Goal: Task Accomplishment & Management: Manage account settings

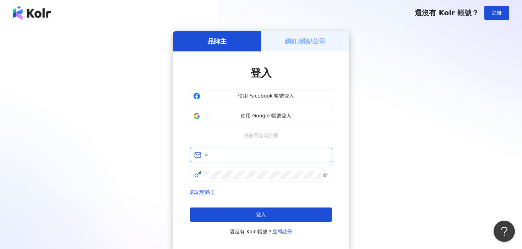
click at [225, 156] on input "text" at bounding box center [266, 155] width 124 height 8
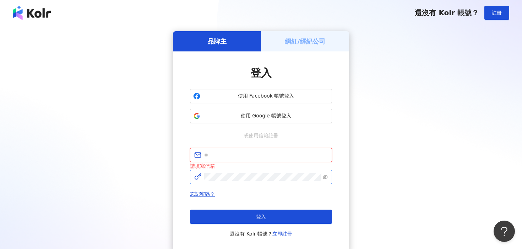
type input "**********"
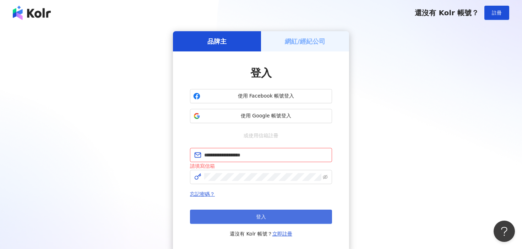
click at [262, 215] on span "登入" at bounding box center [261, 217] width 10 height 6
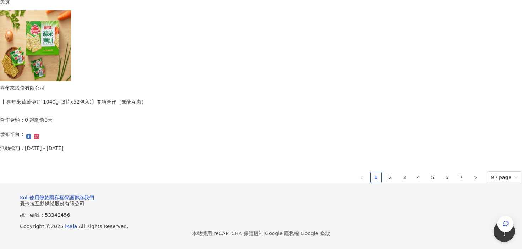
scroll to position [505, 0]
click at [385, 172] on link "2" at bounding box center [390, 177] width 11 height 11
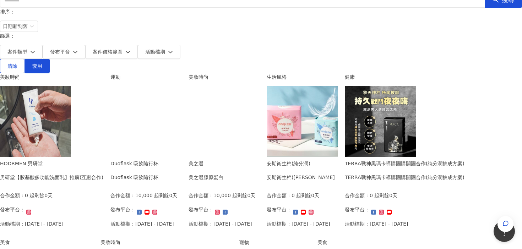
scroll to position [65, 0]
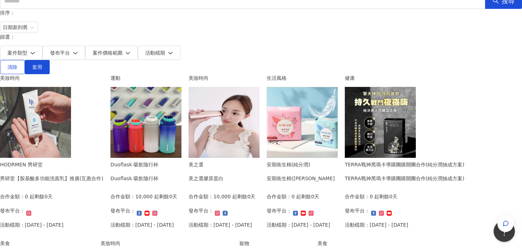
click at [223, 175] on div "美之選膠原蛋白" at bounding box center [206, 179] width 35 height 8
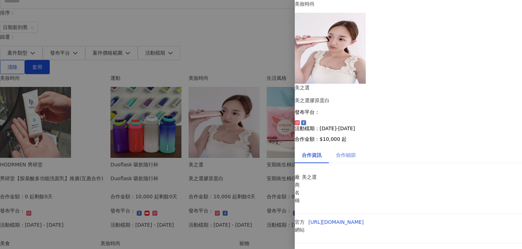
click at [359, 147] on div "合作細節" at bounding box center [346, 155] width 34 height 16
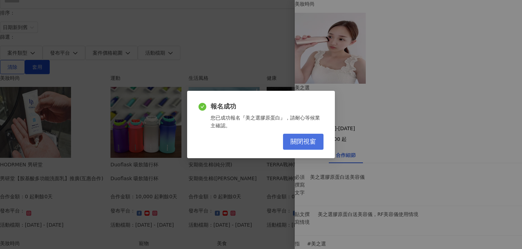
click at [316, 137] on button "關閉視窗" at bounding box center [303, 142] width 41 height 16
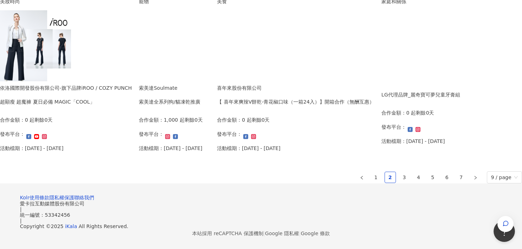
scroll to position [454, 0]
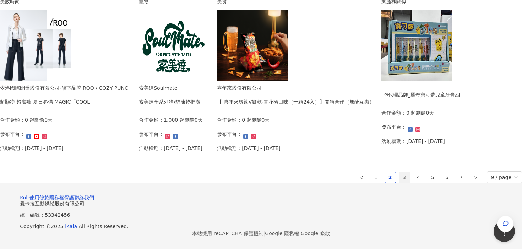
click at [399, 183] on link "3" at bounding box center [404, 177] width 11 height 11
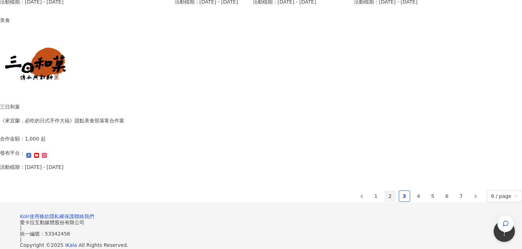
click at [385, 200] on link "2" at bounding box center [390, 196] width 11 height 11
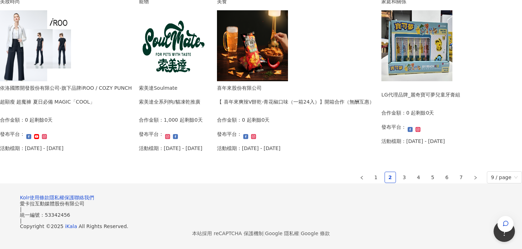
click at [382, 99] on div "LG代理品牌_麗奇寶可夢兒童牙膏組" at bounding box center [421, 95] width 79 height 8
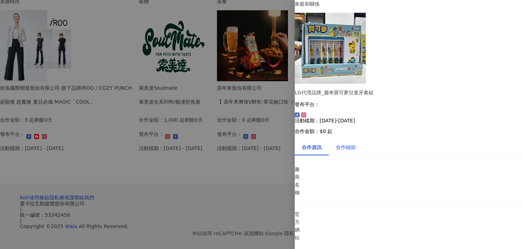
click at [350, 144] on div "合作細節" at bounding box center [346, 148] width 20 height 8
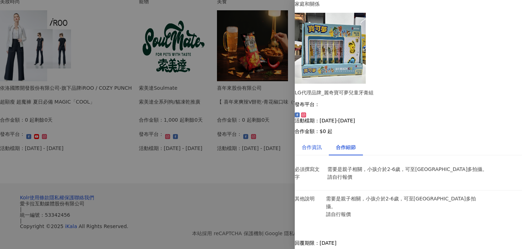
click at [319, 144] on div "合作資訊" at bounding box center [312, 148] width 20 height 8
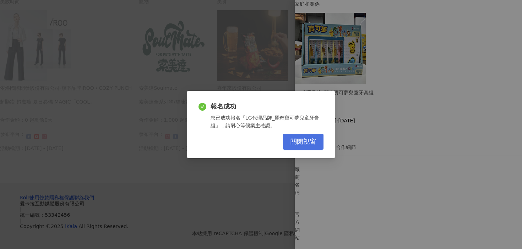
click at [304, 141] on span "關閉視窗" at bounding box center [304, 142] width 26 height 8
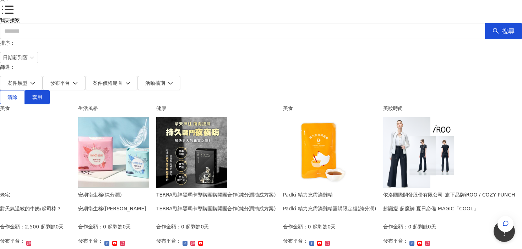
scroll to position [0, 0]
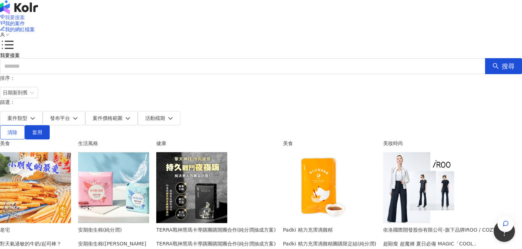
click at [25, 15] on span "我要接案" at bounding box center [15, 18] width 20 height 6
click at [25, 21] on span "我的案件" at bounding box center [15, 24] width 20 height 6
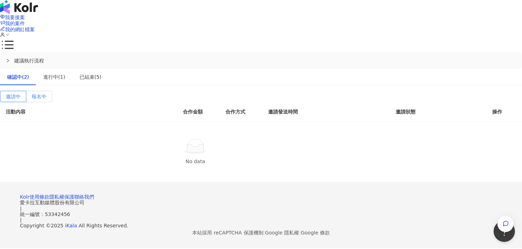
click at [47, 94] on span "報名中" at bounding box center [39, 97] width 15 height 6
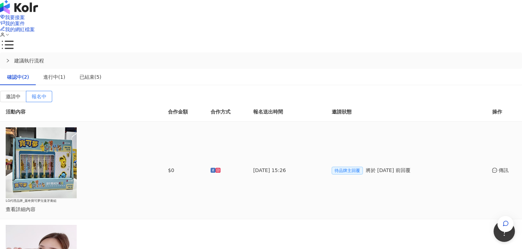
click at [492, 167] on div "傳訊" at bounding box center [504, 171] width 24 height 8
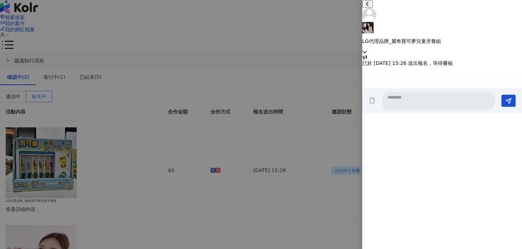
click at [402, 110] on textarea at bounding box center [438, 101] width 113 height 18
type textarea "*"
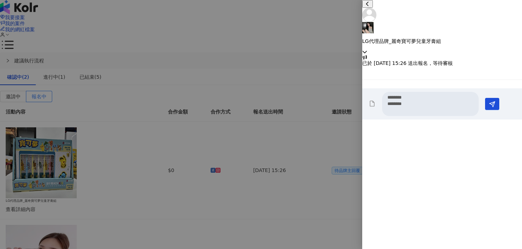
click at [393, 116] on textarea "******** ********" at bounding box center [430, 104] width 97 height 24
click at [436, 123] on textarea "** ******** ********" at bounding box center [430, 107] width 97 height 31
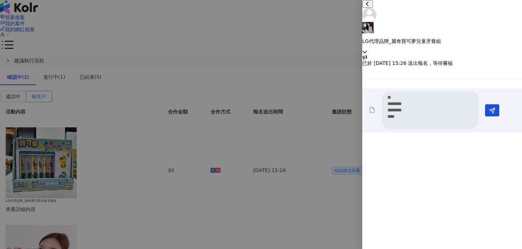
click at [395, 129] on textarea "** ******** ******** ****" at bounding box center [430, 110] width 97 height 37
click at [438, 135] on textarea "**********" at bounding box center [430, 113] width 97 height 43
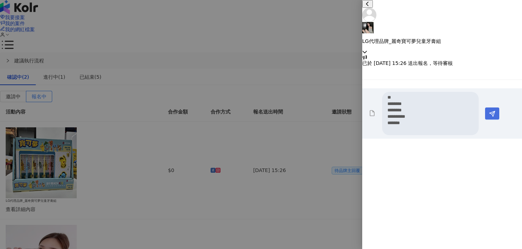
type textarea "**********"
click at [495, 117] on polygon "Send" at bounding box center [492, 114] width 5 height 5
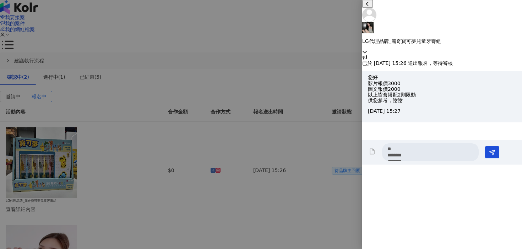
click at [270, 44] on div at bounding box center [261, 124] width 522 height 249
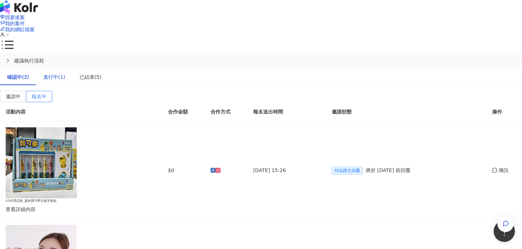
click at [65, 73] on div "進行中(1)" at bounding box center [54, 77] width 22 height 8
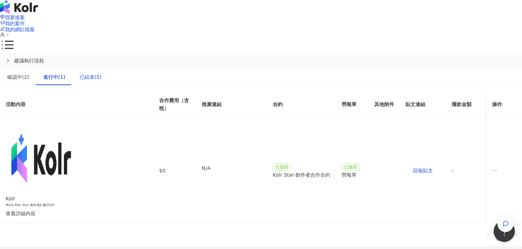
click at [102, 73] on div "已結束(5)" at bounding box center [91, 77] width 22 height 8
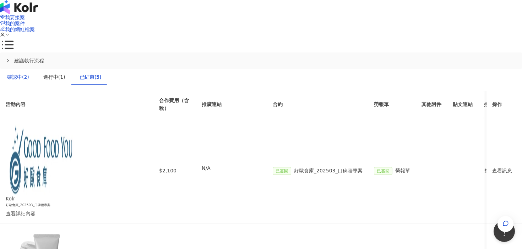
click at [29, 73] on div "確認中(2)" at bounding box center [18, 77] width 22 height 8
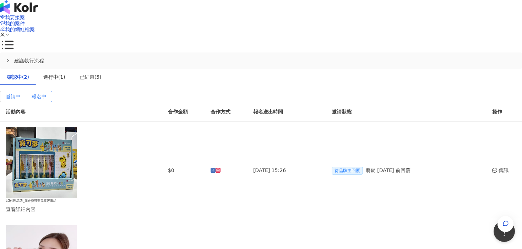
click at [26, 91] on label "邀請中" at bounding box center [13, 96] width 26 height 11
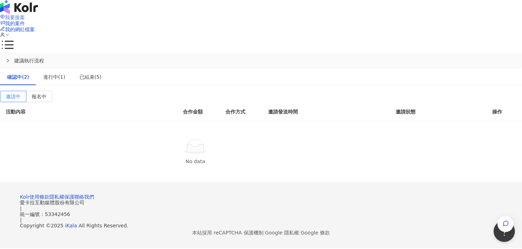
click at [25, 15] on span "我要接案" at bounding box center [15, 18] width 20 height 6
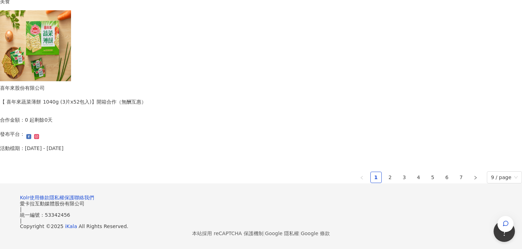
scroll to position [514, 0]
click at [385, 172] on link "2" at bounding box center [390, 177] width 11 height 11
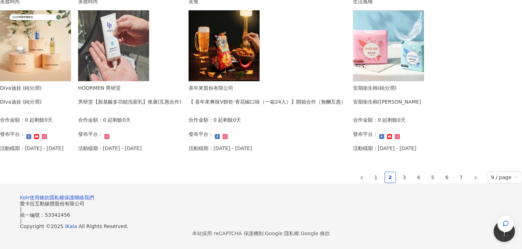
scroll to position [512, 0]
click at [399, 172] on link "3" at bounding box center [404, 177] width 11 height 11
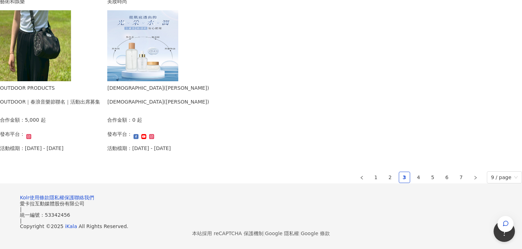
scroll to position [476, 0]
click at [414, 172] on link "4" at bounding box center [419, 177] width 11 height 11
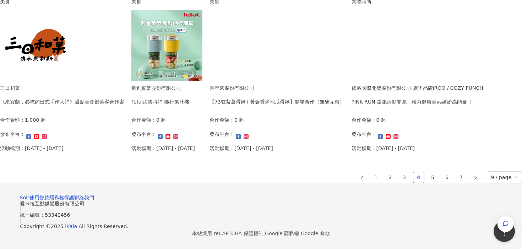
scroll to position [501, 0]
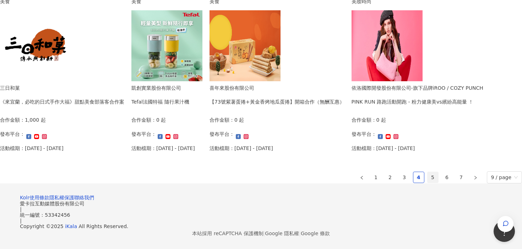
click at [428, 172] on link "5" at bounding box center [433, 177] width 11 height 11
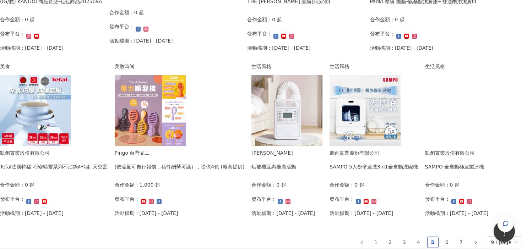
scroll to position [242, 0]
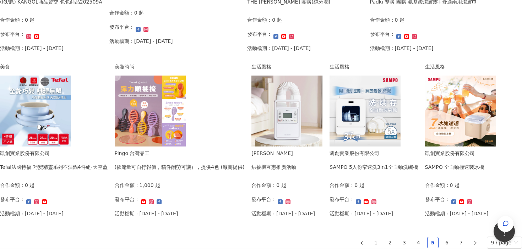
click at [108, 166] on div "Tefal法國特福 巧變精靈系列不沾鍋4件組-天空藍" at bounding box center [54, 167] width 108 height 8
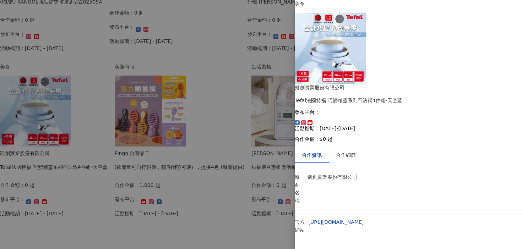
scroll to position [29, 0]
click at [356, 151] on div "合作細節" at bounding box center [346, 155] width 20 height 8
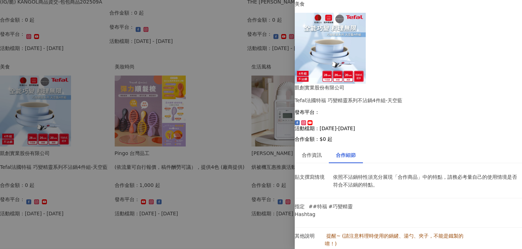
scroll to position [0, 0]
click at [322, 151] on div "合作資訊" at bounding box center [312, 155] width 20 height 8
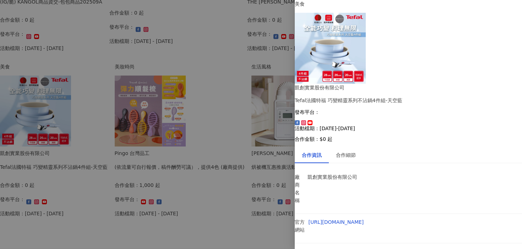
scroll to position [29, 0]
click at [254, 176] on div at bounding box center [261, 124] width 522 height 249
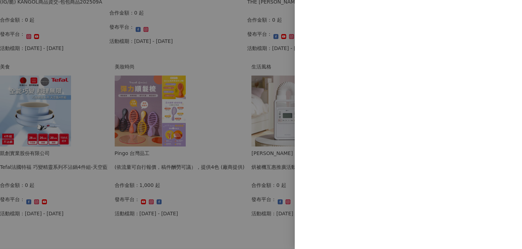
scroll to position [0, 0]
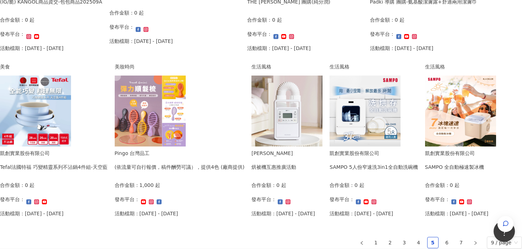
click at [370, 6] on div "Padki 導購 團購-氨基酸潔膚露+舒適兩用潔膚巾" at bounding box center [423, 2] width 107 height 8
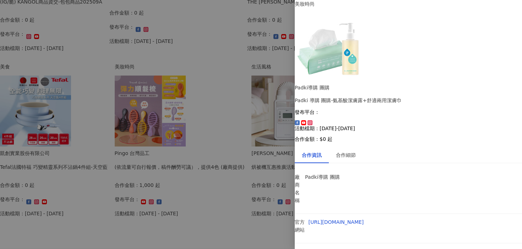
click at [273, 167] on div at bounding box center [261, 124] width 522 height 249
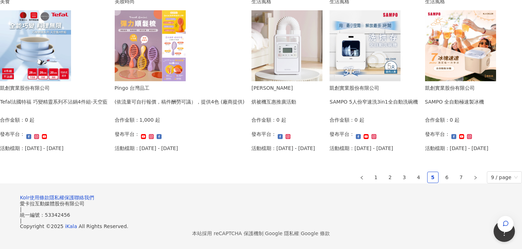
scroll to position [512, 0]
click at [442, 172] on link "6" at bounding box center [447, 177] width 11 height 11
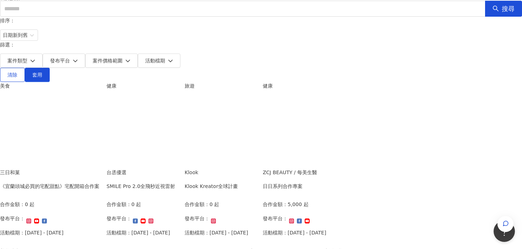
scroll to position [56, 0]
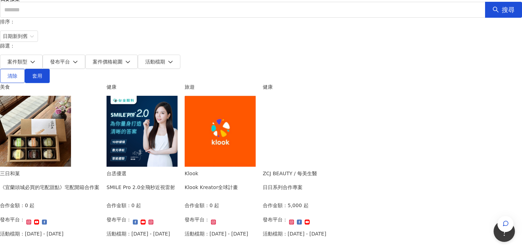
click at [175, 184] on div "SMILE Pro 2.0全飛秒近視雷射" at bounding box center [141, 188] width 69 height 8
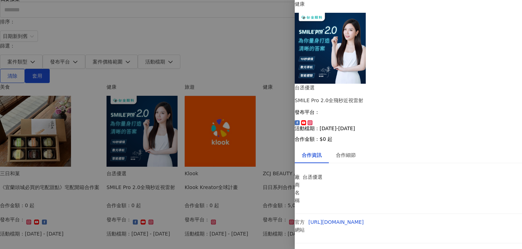
scroll to position [1, 0]
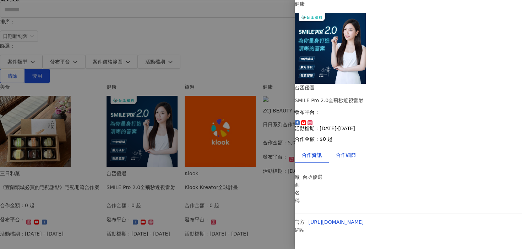
click at [356, 151] on div "合作細節" at bounding box center [346, 155] width 20 height 8
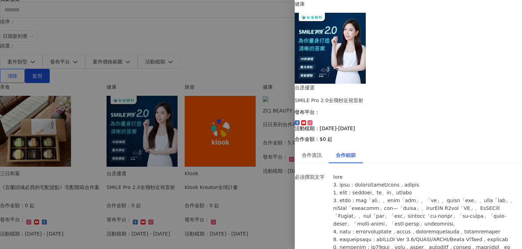
scroll to position [123, 0]
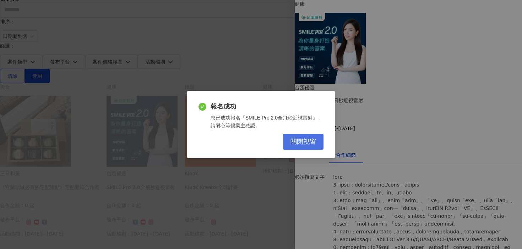
click at [296, 145] on span "關閉視窗" at bounding box center [304, 142] width 26 height 8
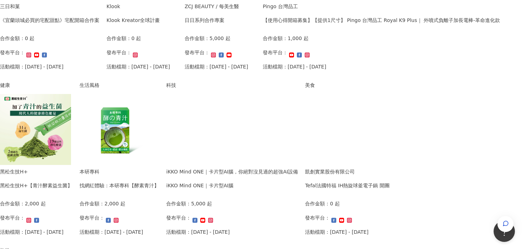
scroll to position [229, 0]
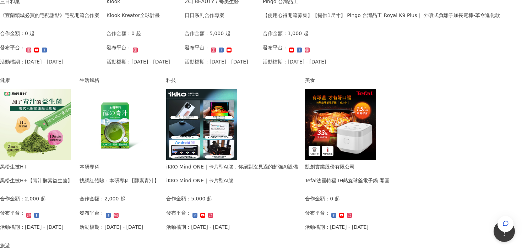
click at [263, 19] on div "【使用心得開箱募集】【提供1尺寸】 Pingo 台灣品工 Royal K9 Plus｜ 外噴式負離子加長電棒-革命進化款" at bounding box center [381, 15] width 237 height 8
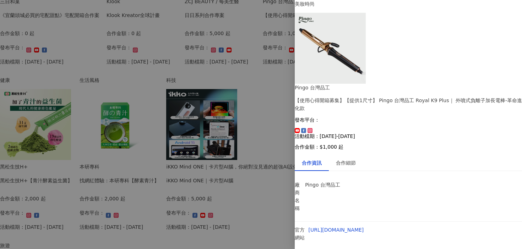
scroll to position [0, 0]
click at [355, 159] on div "合作細節" at bounding box center [346, 163] width 20 height 8
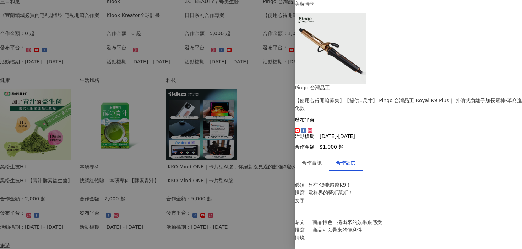
scroll to position [623, 0]
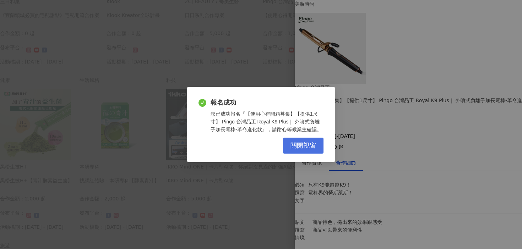
click at [317, 150] on button "關閉視窗" at bounding box center [303, 146] width 41 height 16
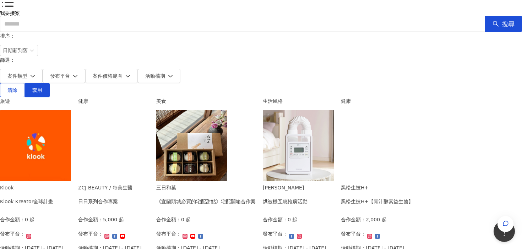
scroll to position [0, 0]
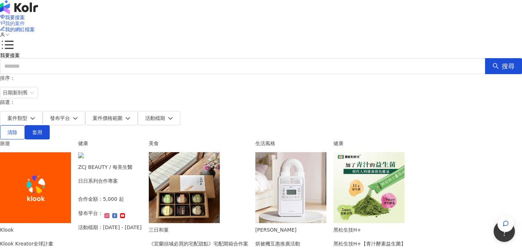
click at [25, 21] on span "我的案件" at bounding box center [15, 24] width 20 height 6
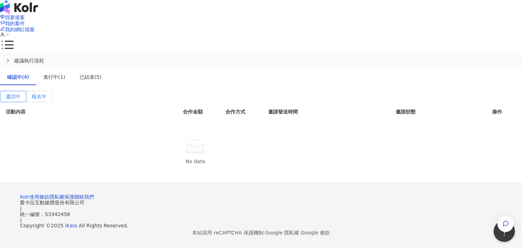
click at [47, 94] on span "報名中" at bounding box center [39, 97] width 15 height 6
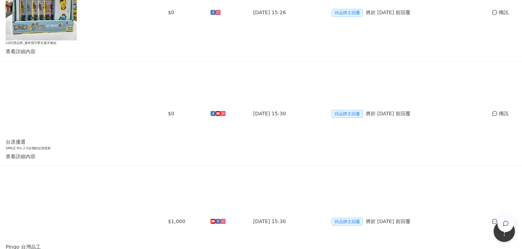
scroll to position [152, 0]
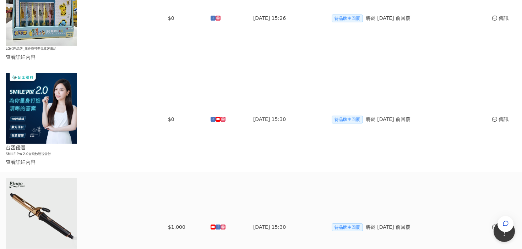
click at [492, 223] on div "傳訊" at bounding box center [504, 227] width 24 height 8
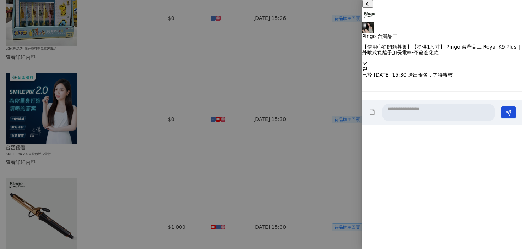
click at [410, 122] on textarea at bounding box center [438, 113] width 113 height 18
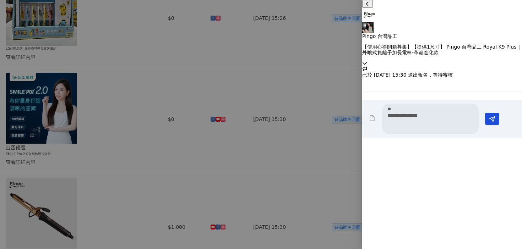
scroll to position [1, 0]
type textarea "**********"
click at [495, 119] on line "Send" at bounding box center [493, 118] width 3 height 3
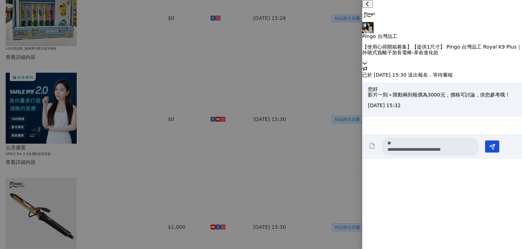
click at [290, 61] on div at bounding box center [261, 124] width 522 height 249
